Goal: Complete application form

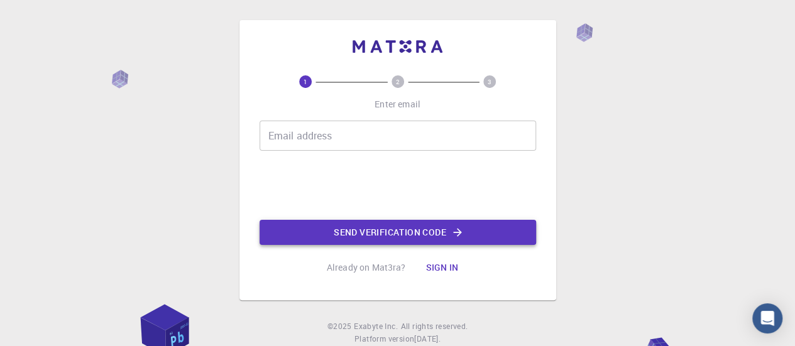
click at [428, 228] on button "Send verification code" at bounding box center [397, 232] width 276 height 25
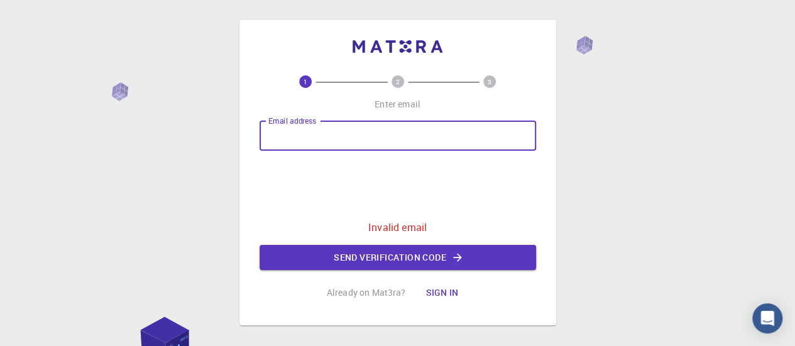
click at [325, 143] on input "Email address" at bounding box center [397, 136] width 276 height 30
type input "[EMAIL_ADDRESS][DOMAIN_NAME]"
click at [424, 259] on button "Send verification code" at bounding box center [397, 257] width 276 height 25
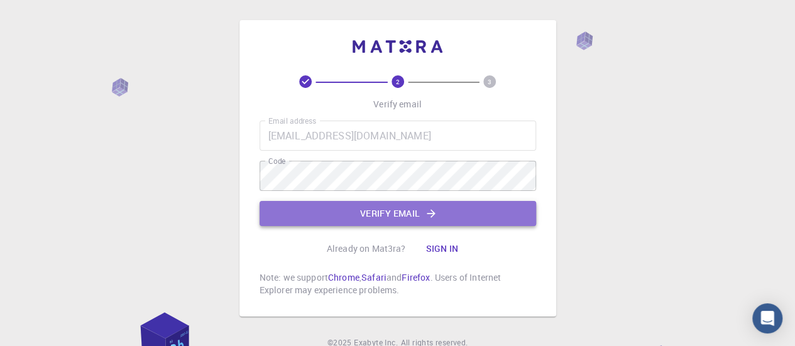
click at [301, 212] on button "Verify email" at bounding box center [397, 213] width 276 height 25
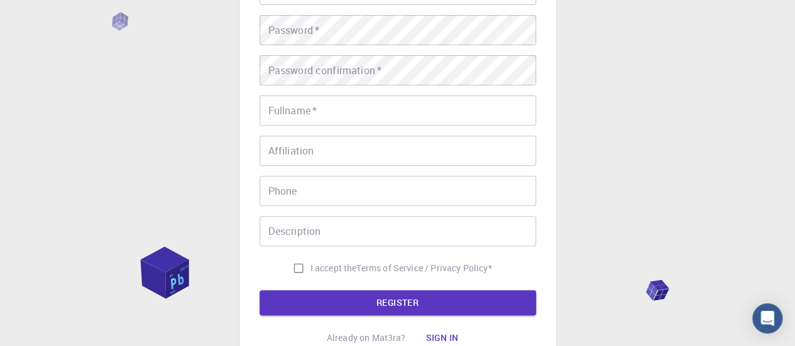
scroll to position [134, 0]
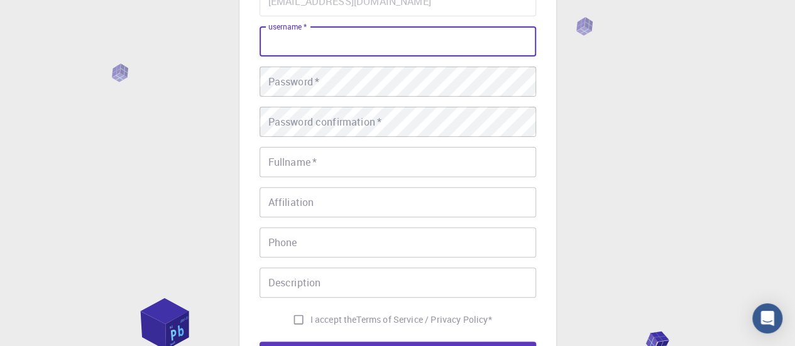
click at [361, 45] on input "username   *" at bounding box center [397, 41] width 276 height 30
type input "nej03"
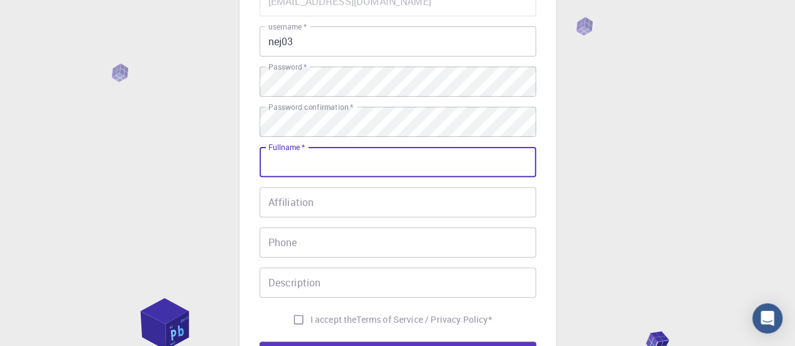
click at [295, 165] on input "Fullname   *" at bounding box center [397, 162] width 276 height 30
type input "[PERSON_NAME]"
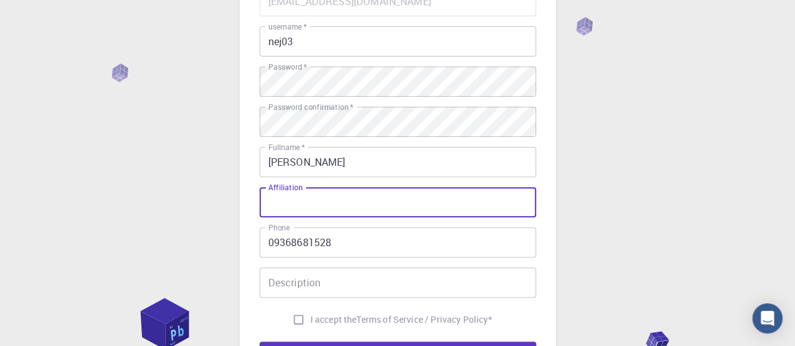
click at [300, 205] on input "Affiliation" at bounding box center [397, 202] width 276 height 30
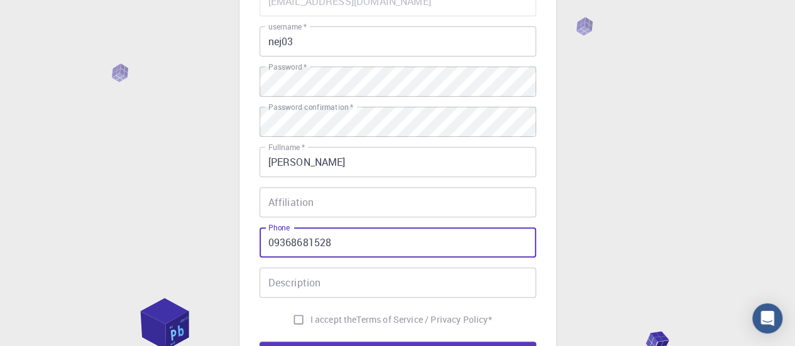
click at [339, 237] on input "09368681528" at bounding box center [397, 242] width 276 height 30
type input "0"
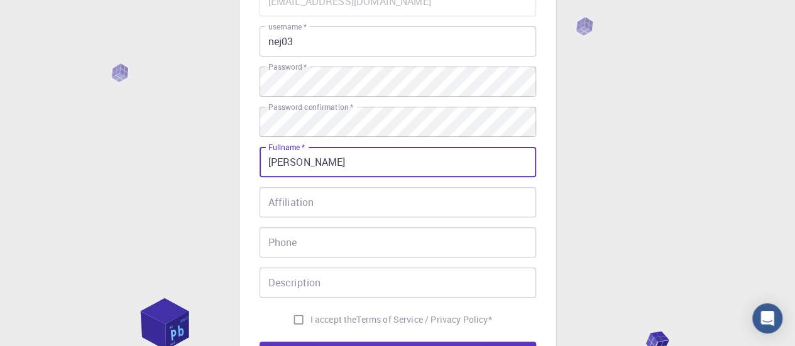
click at [353, 158] on input "[PERSON_NAME]" at bounding box center [397, 162] width 276 height 30
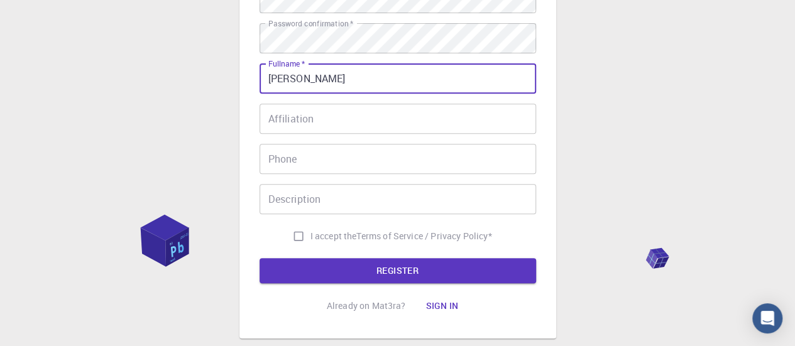
scroll to position [230, 0]
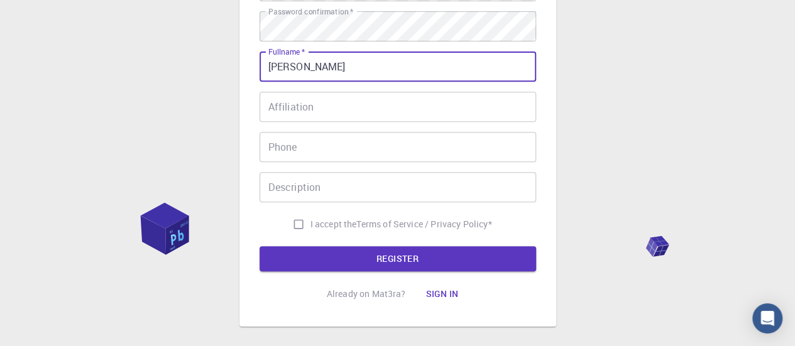
type input "[PERSON_NAME]"
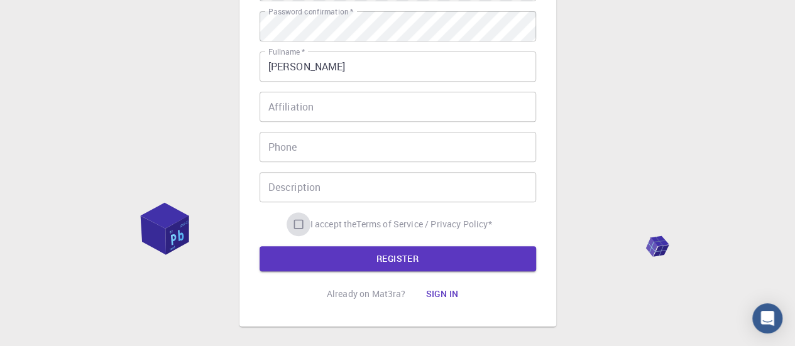
click at [300, 224] on input "I accept the Terms of Service / Privacy Policy *" at bounding box center [298, 224] width 24 height 24
checkbox input "true"
click at [349, 258] on button "REGISTER" at bounding box center [397, 258] width 276 height 25
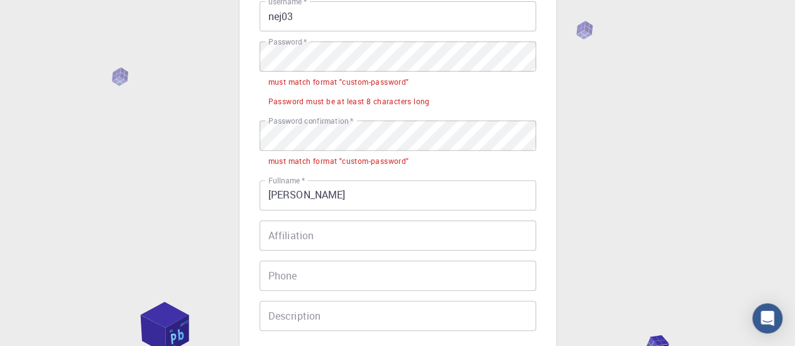
scroll to position [157, 0]
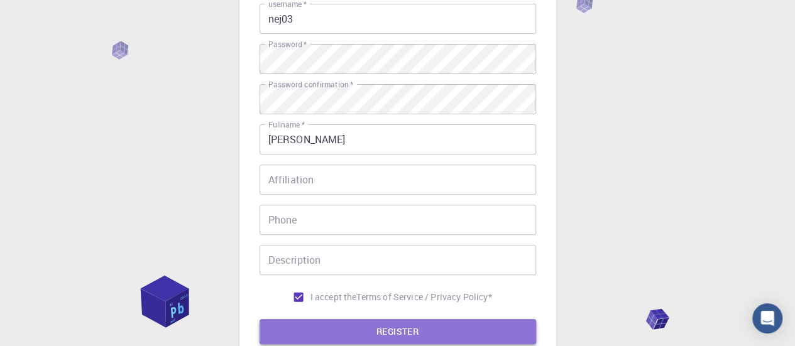
click at [381, 329] on button "REGISTER" at bounding box center [397, 331] width 276 height 25
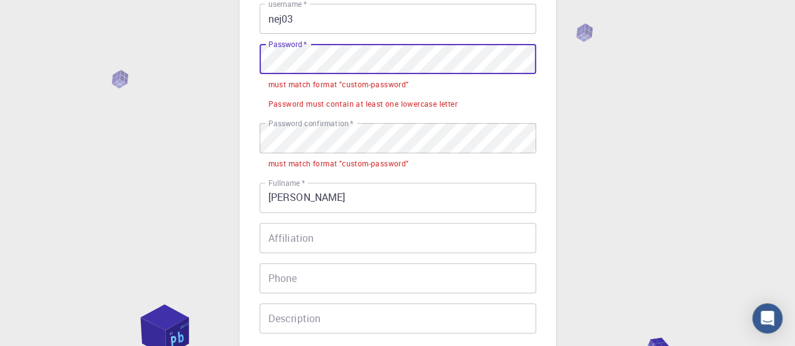
click at [247, 58] on div "3 Provide additional info Email   * [EMAIL_ADDRESS][DOMAIN_NAME] Email   * user…" at bounding box center [397, 160] width 317 height 595
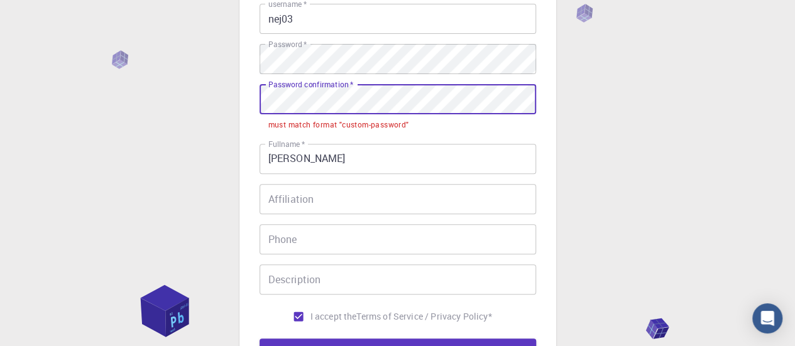
click at [235, 104] on div "3 Provide additional info Email   * [EMAIL_ADDRESS][DOMAIN_NAME] Email   * user…" at bounding box center [397, 172] width 795 height 659
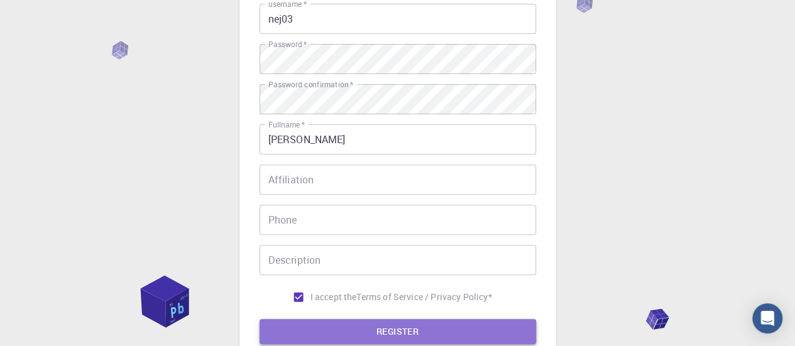
click at [370, 331] on button "REGISTER" at bounding box center [397, 331] width 276 height 25
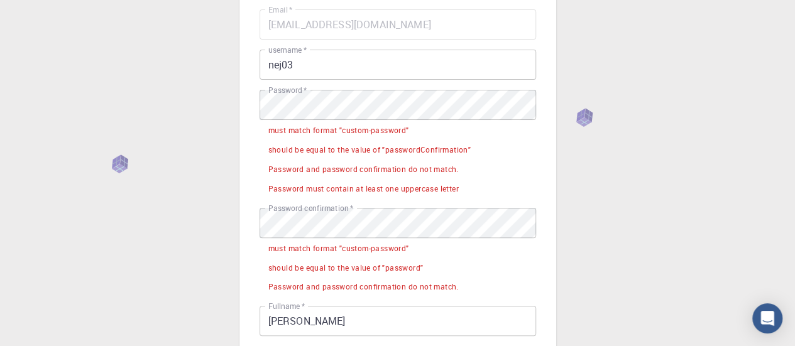
scroll to position [122, 0]
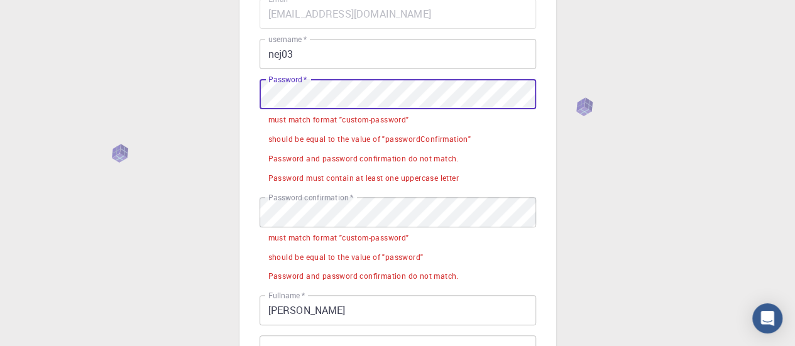
click at [185, 85] on div "3 Provide additional info Email   * [EMAIL_ADDRESS][DOMAIN_NAME] Email   * user…" at bounding box center [397, 265] width 795 height 775
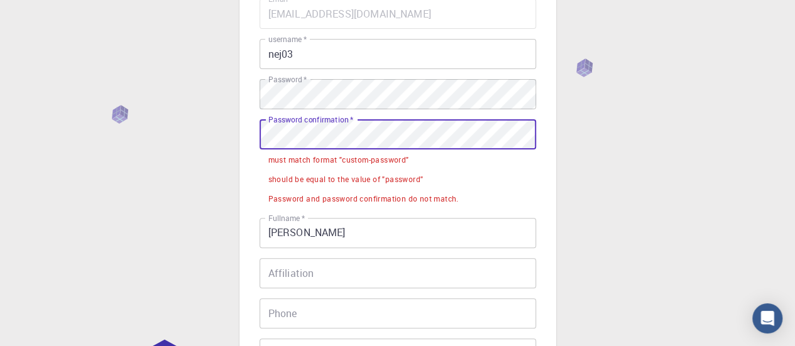
click at [212, 130] on div "3 Provide additional info Email   * [EMAIL_ADDRESS][DOMAIN_NAME] Email   * user…" at bounding box center [397, 226] width 795 height 697
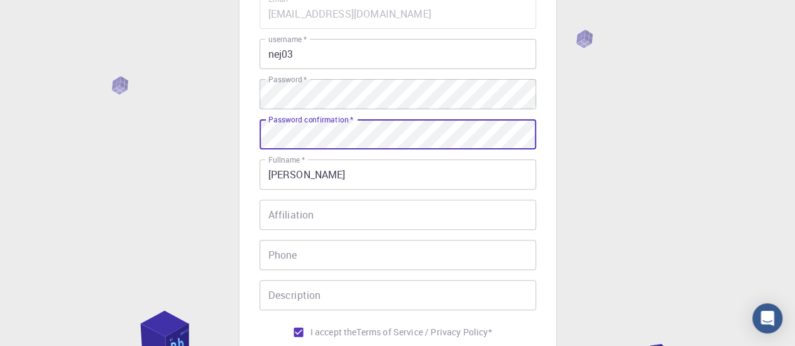
scroll to position [268, 0]
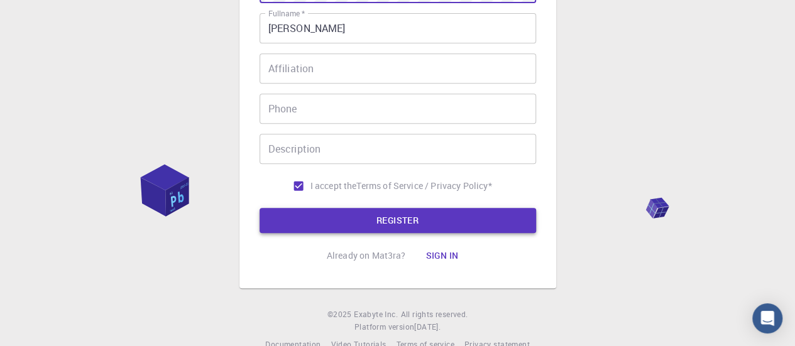
click at [453, 217] on button "REGISTER" at bounding box center [397, 220] width 276 height 25
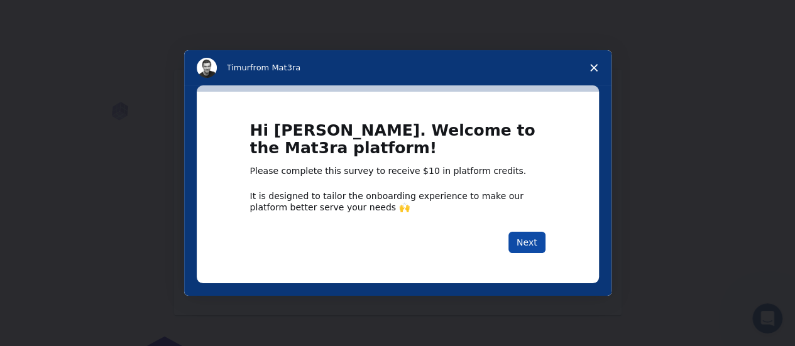
click at [524, 247] on button "Next" at bounding box center [526, 242] width 37 height 21
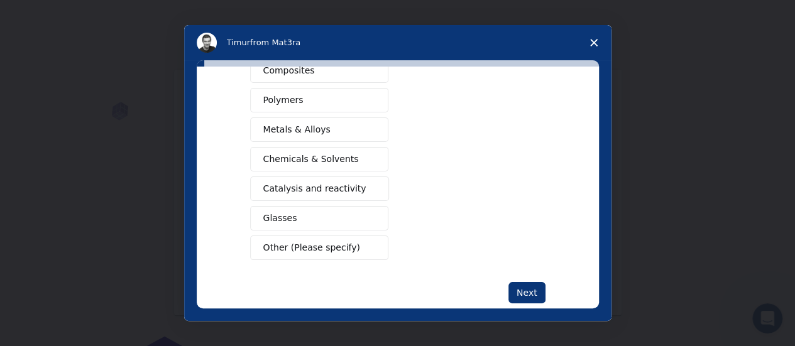
scroll to position [236, 0]
click at [290, 127] on span "Metals & Alloys" at bounding box center [296, 128] width 67 height 13
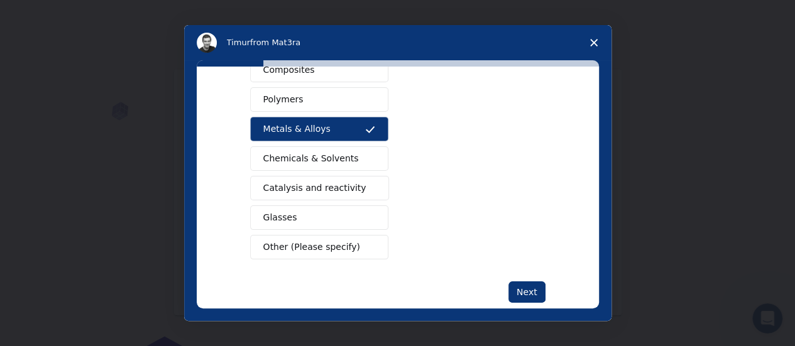
click at [293, 153] on span "Chemicals & Solvents" at bounding box center [310, 158] width 95 height 13
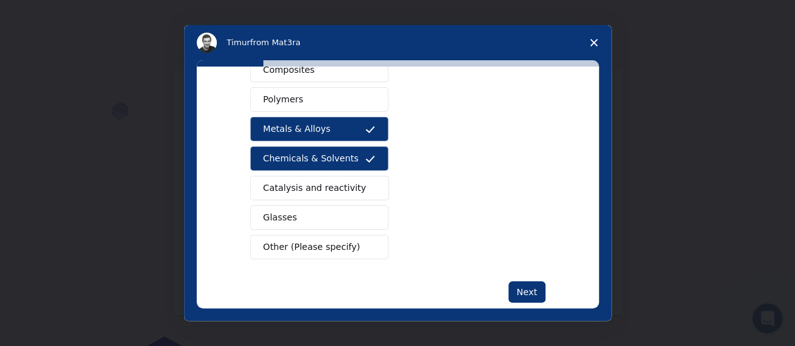
click at [312, 185] on span "Catalysis and reactivity" at bounding box center [314, 188] width 103 height 13
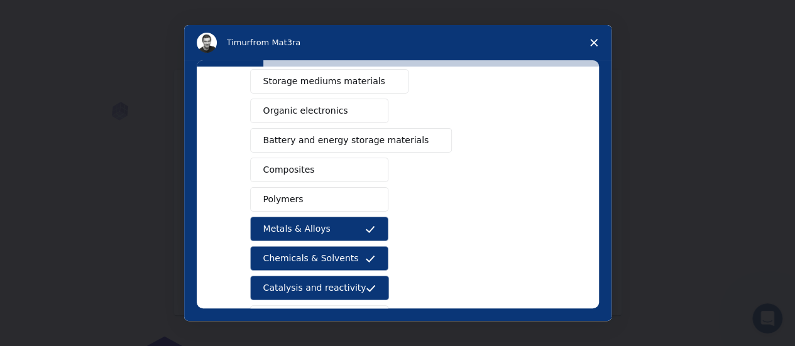
scroll to position [255, 0]
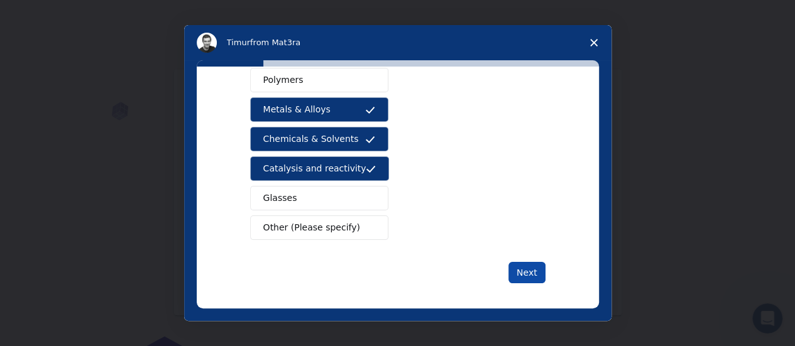
click at [530, 268] on button "Next" at bounding box center [526, 272] width 37 height 21
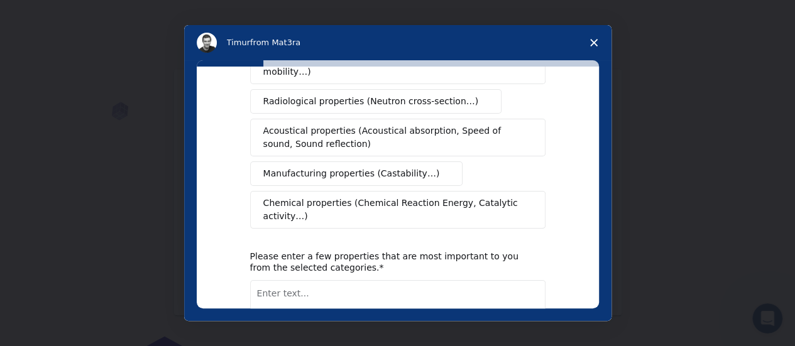
scroll to position [0, 0]
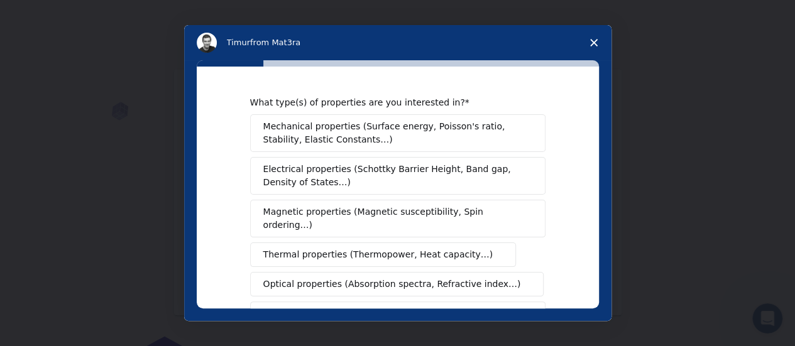
click at [385, 218] on button "Magnetic properties (Magnetic susceptibility, Spin ordering…)" at bounding box center [397, 219] width 295 height 38
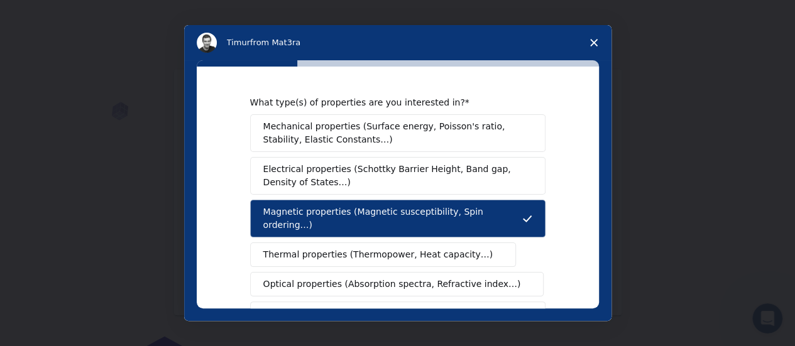
click at [381, 248] on span "Thermal properties (Thermopower, Heat capacity…)" at bounding box center [378, 254] width 230 height 13
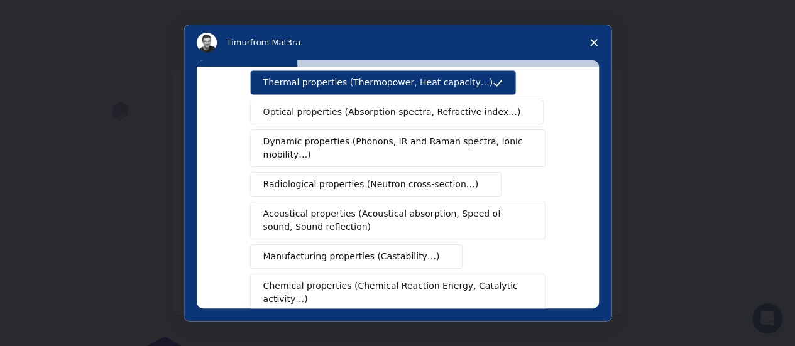
scroll to position [185, 0]
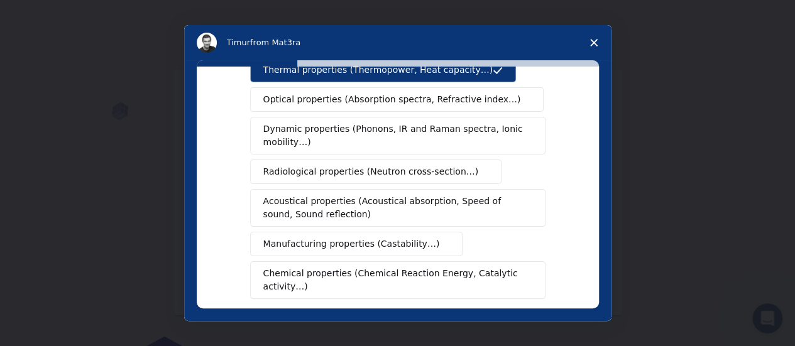
click at [480, 267] on span "Chemical properties (Chemical Reaction Energy, Catalytic activity…)" at bounding box center [393, 280] width 260 height 26
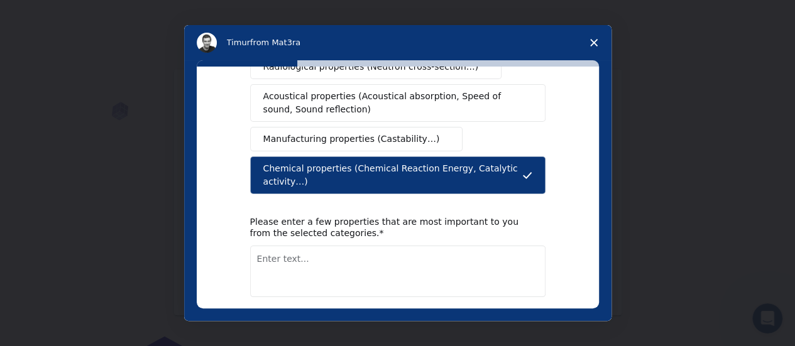
scroll to position [296, 0]
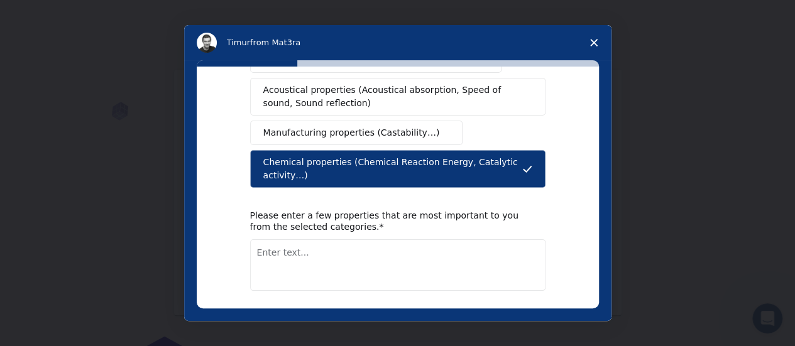
click at [526, 313] on button "Next" at bounding box center [526, 323] width 37 height 21
click at [298, 239] on textarea "Enter text..." at bounding box center [397, 265] width 295 height 52
click at [298, 239] on textarea "s" at bounding box center [397, 265] width 295 height 52
type textarea "substances"
click at [513, 313] on button "Next" at bounding box center [526, 323] width 37 height 21
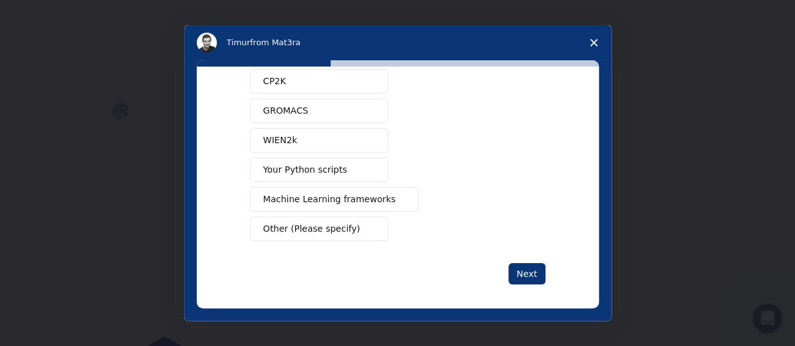
scroll to position [165, 0]
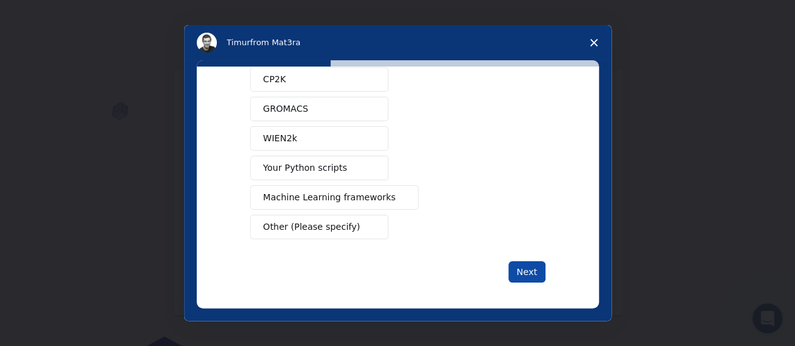
click at [521, 261] on button "Next" at bounding box center [526, 271] width 37 height 21
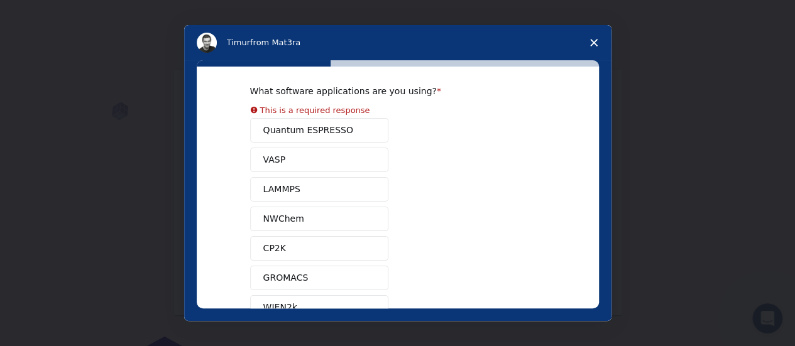
scroll to position [11, 0]
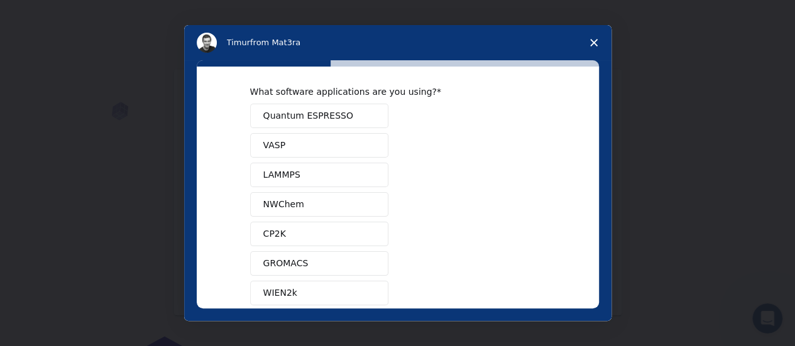
click at [315, 200] on div "Quantum ESPRESSO VASP LAMMPS NWChem CP2K GROMACS WIEN2k Your Python scripts Mac…" at bounding box center [397, 249] width 295 height 290
drag, startPoint x: 589, startPoint y: 165, endPoint x: 594, endPoint y: 247, distance: 82.4
click at [594, 247] on div "What software applications are you using? Quantum ESPRESSO VASP LAMMPS NWChem C…" at bounding box center [398, 188] width 402 height 242
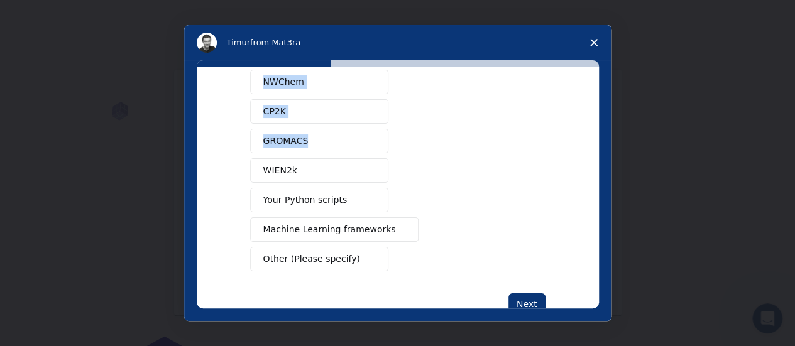
scroll to position [134, 0]
click at [312, 223] on span "Machine Learning frameworks" at bounding box center [329, 228] width 133 height 13
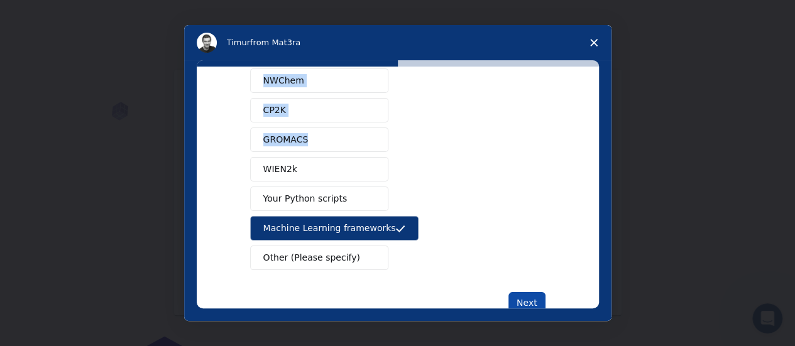
click at [519, 292] on button "Next" at bounding box center [526, 302] width 37 height 21
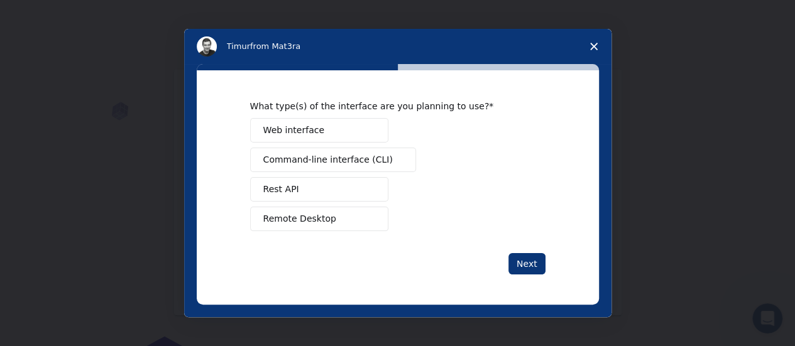
scroll to position [0, 0]
click at [581, 47] on span "Close survey" at bounding box center [593, 46] width 35 height 35
